Goal: Task Accomplishment & Management: Use online tool/utility

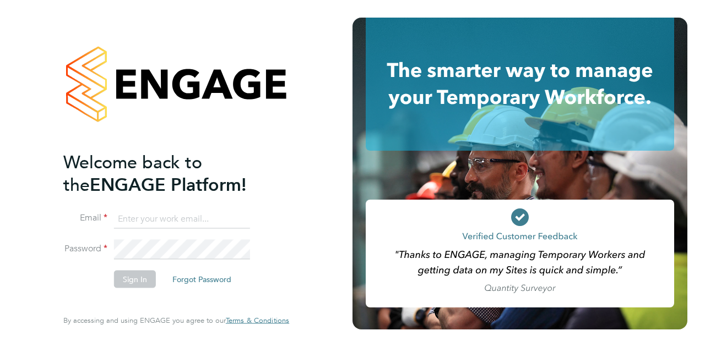
click at [203, 216] on input at bounding box center [182, 219] width 136 height 20
type input "[PERSON_NAME][EMAIL_ADDRESS][PERSON_NAME][PERSON_NAME][DOMAIN_NAME]"
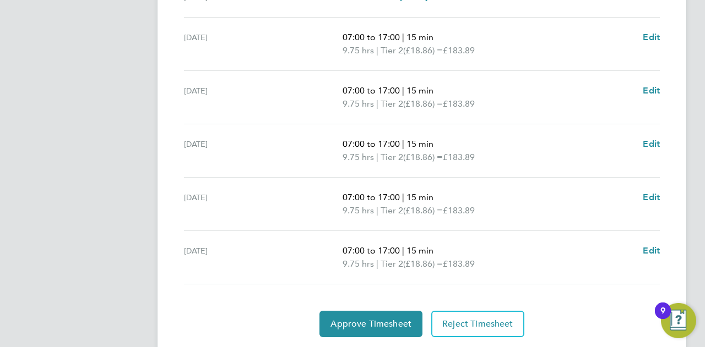
scroll to position [440, 0]
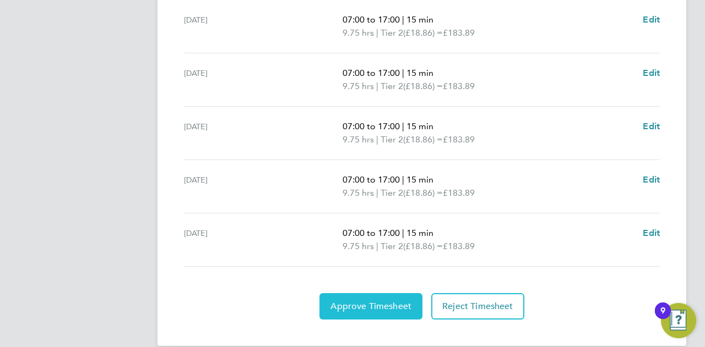
click at [375, 301] on span "Approve Timesheet" at bounding box center [370, 306] width 81 height 11
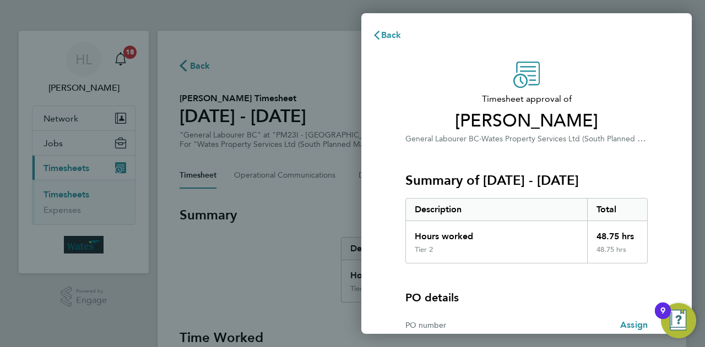
scroll to position [103, 0]
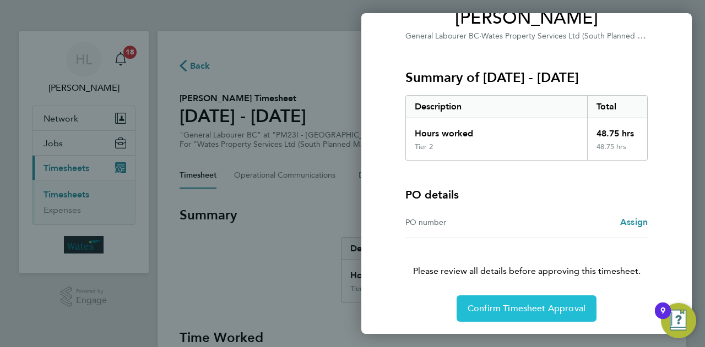
click at [512, 304] on span "Confirm Timesheet Approval" at bounding box center [526, 308] width 118 height 11
